Goal: Transaction & Acquisition: Purchase product/service

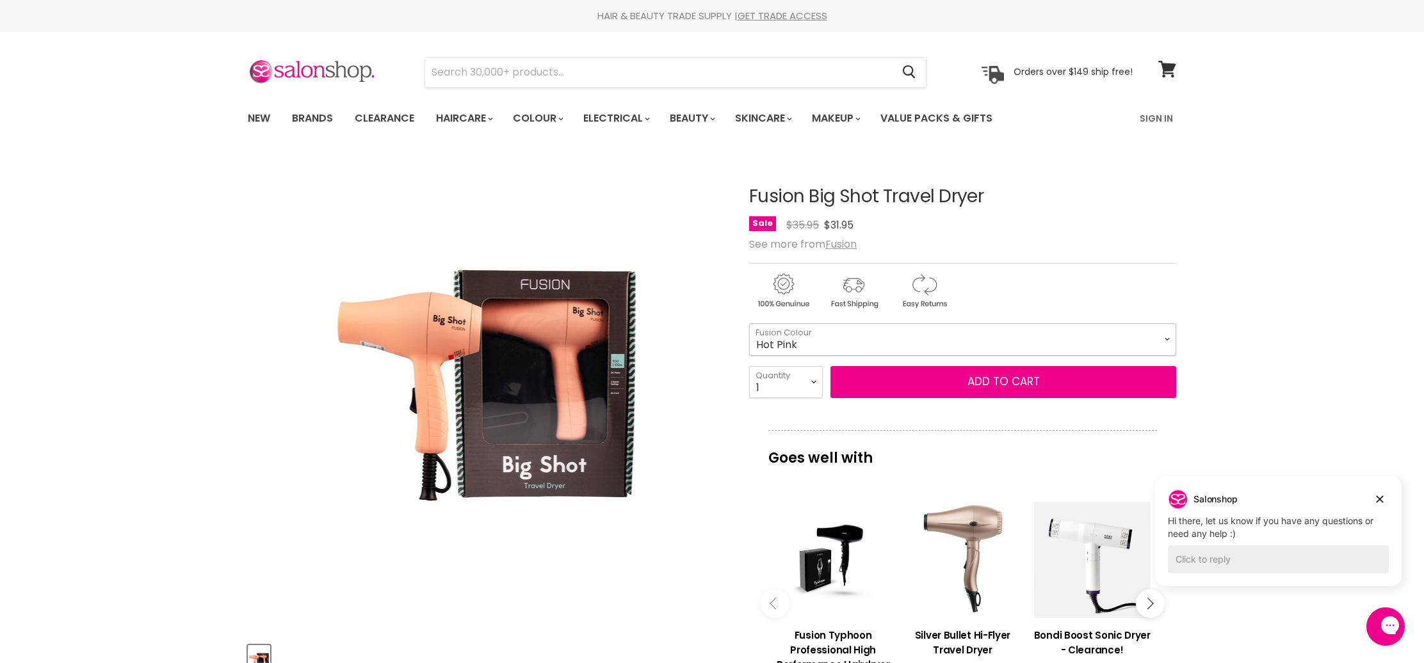
select select "Hot Pink"
